Goal: Transaction & Acquisition: Download file/media

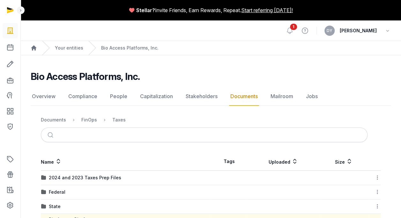
scroll to position [56, 0]
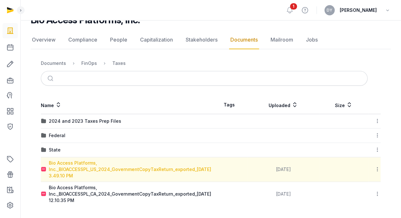
click at [141, 168] on div "Bio Access Platforms, Inc._BIOACCESSPL_US_2024_GovernmentCopyTaxReturn_exported…" at bounding box center [130, 169] width 162 height 19
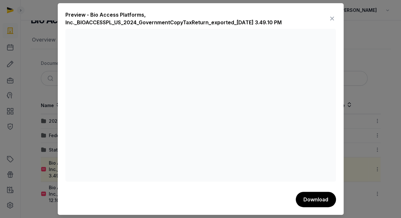
click at [333, 18] on icon at bounding box center [332, 18] width 8 height 10
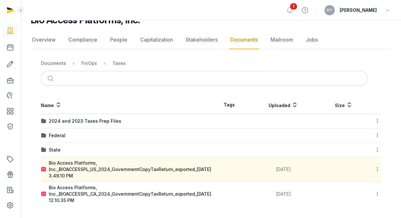
click at [383, 165] on div "Name Tags Uploaded Size 2024 and 2023 Taxes Prep Files Download Folder Federal …" at bounding box center [211, 151] width 360 height 110
click at [378, 170] on icon at bounding box center [378, 169] width 6 height 7
click at [372, 186] on td "Download" at bounding box center [374, 194] width 12 height 25
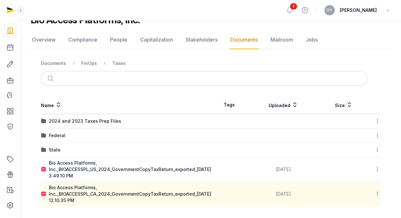
click at [376, 168] on icon at bounding box center [378, 169] width 6 height 7
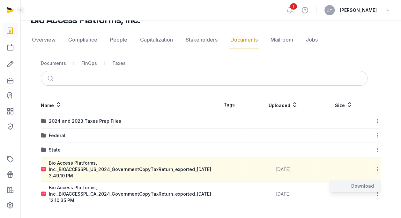
click at [365, 186] on div "Download" at bounding box center [354, 185] width 51 height 11
drag, startPoint x: 150, startPoint y: 192, endPoint x: 399, endPoint y: 139, distance: 254.4
click at [399, 139] on div "Bio Access Platforms, Inc. Documents Overview Compliance People Capitalization …" at bounding box center [210, 110] width 381 height 192
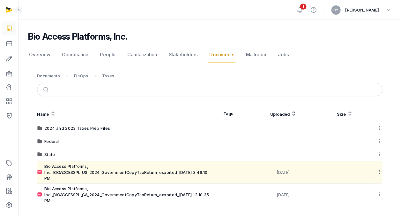
scroll to position [0, 0]
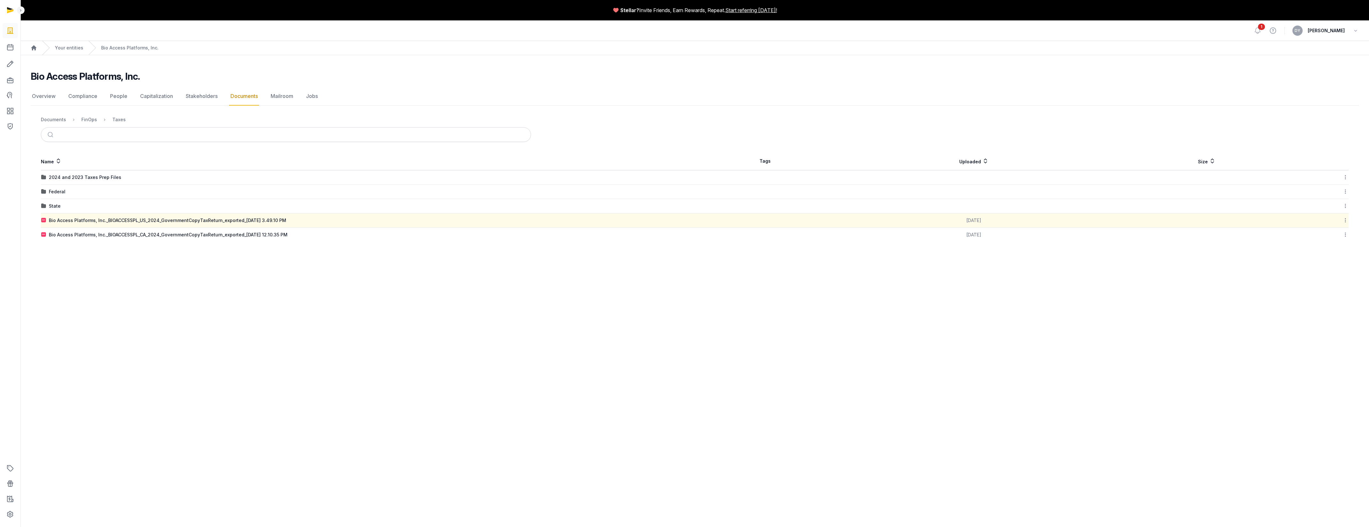
click at [401, 217] on icon at bounding box center [1346, 234] width 6 height 7
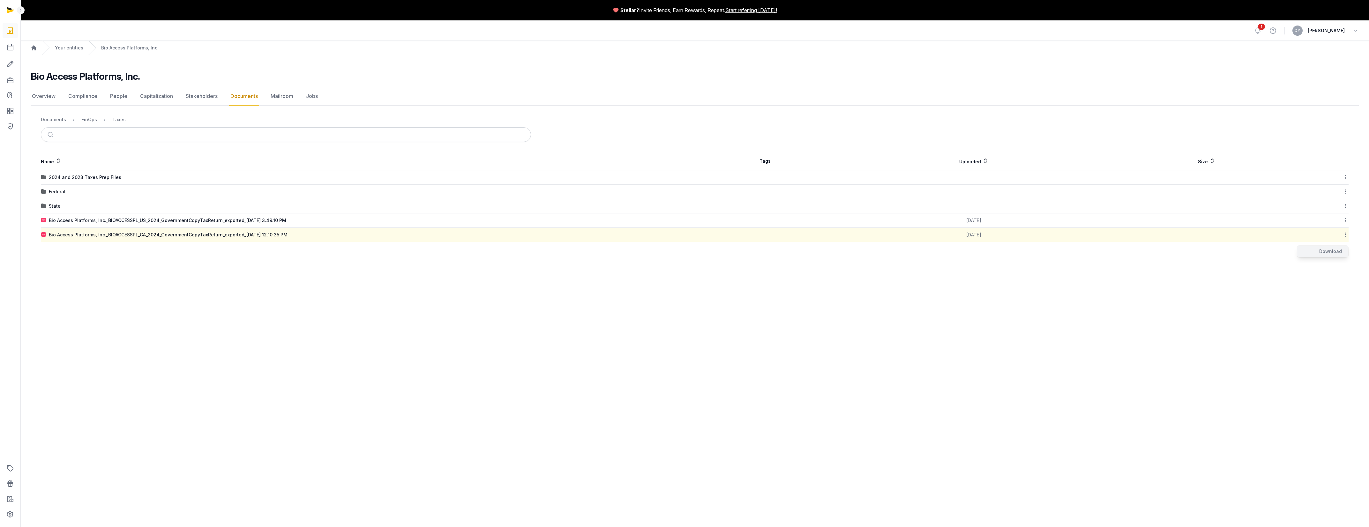
click at [401, 217] on div "Download" at bounding box center [1322, 251] width 51 height 11
